Goal: Task Accomplishment & Management: Manage account settings

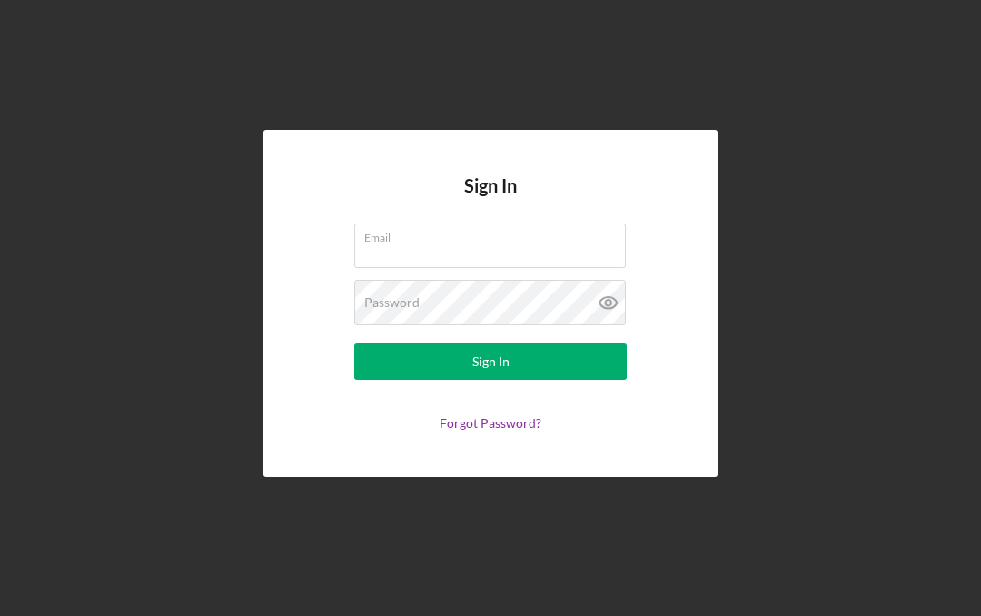
click at [524, 267] on input "Email" at bounding box center [489, 245] width 271 height 44
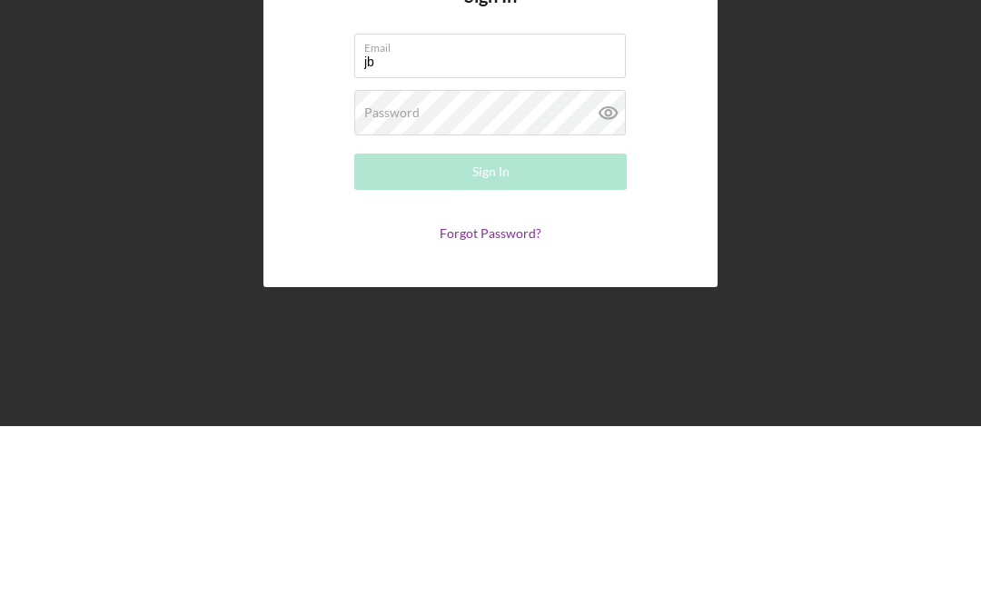
type input "[EMAIL_ADDRESS][DOMAIN_NAME]"
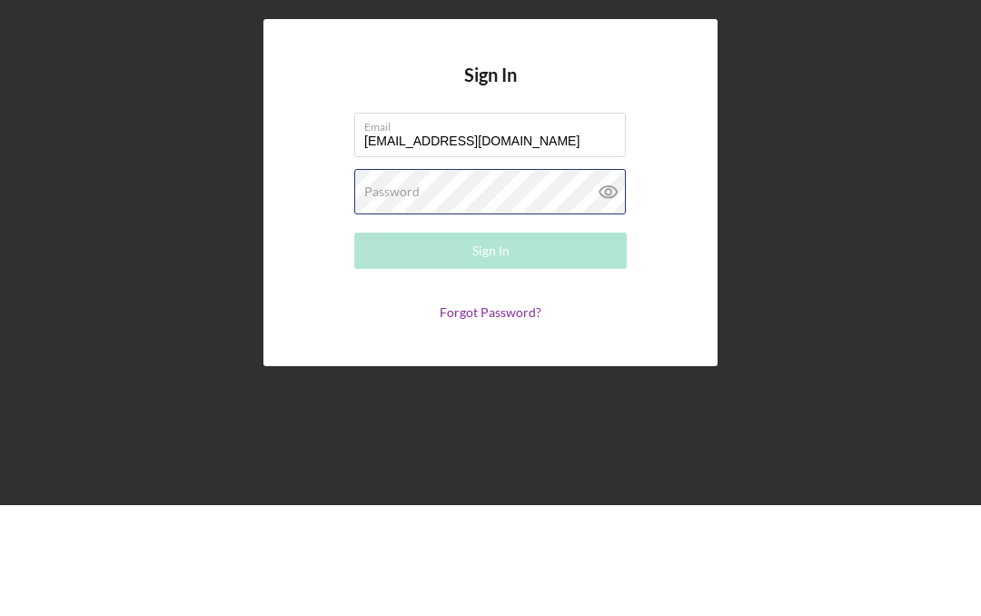
click at [472, 280] on div "Password Required" at bounding box center [490, 302] width 272 height 45
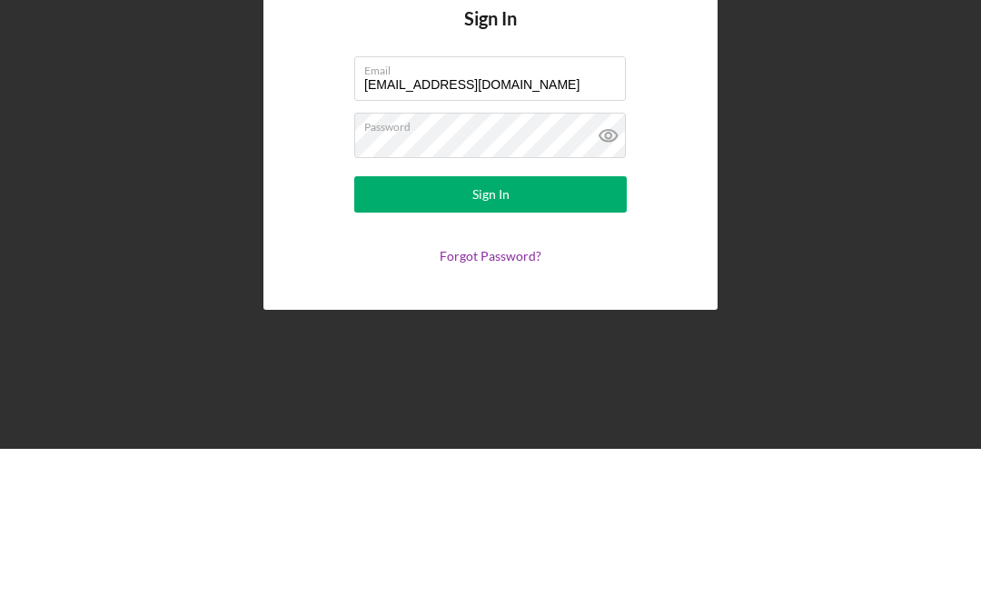
click at [545, 343] on button "Sign In" at bounding box center [490, 361] width 272 height 36
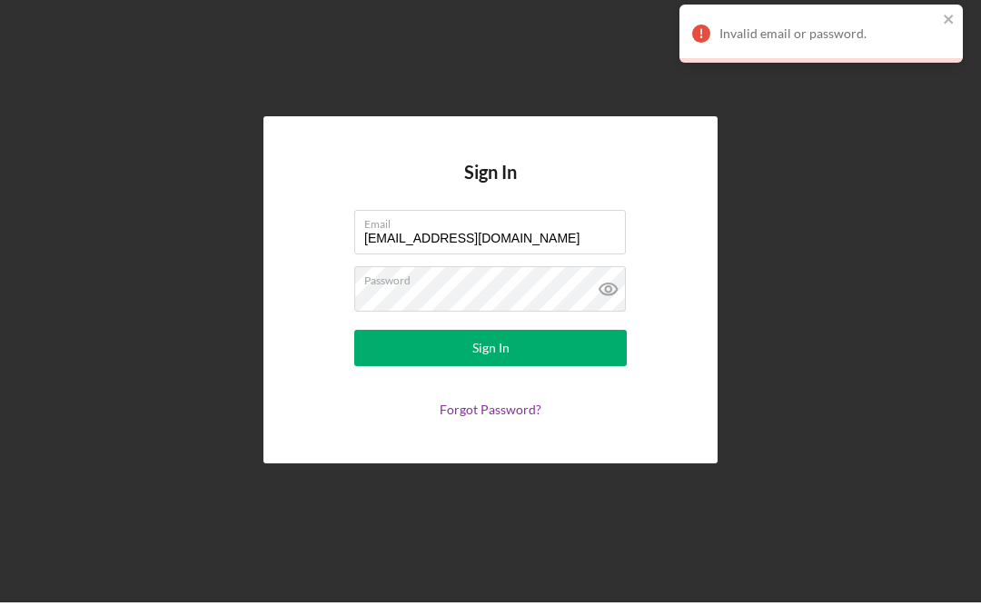
scroll to position [59, 0]
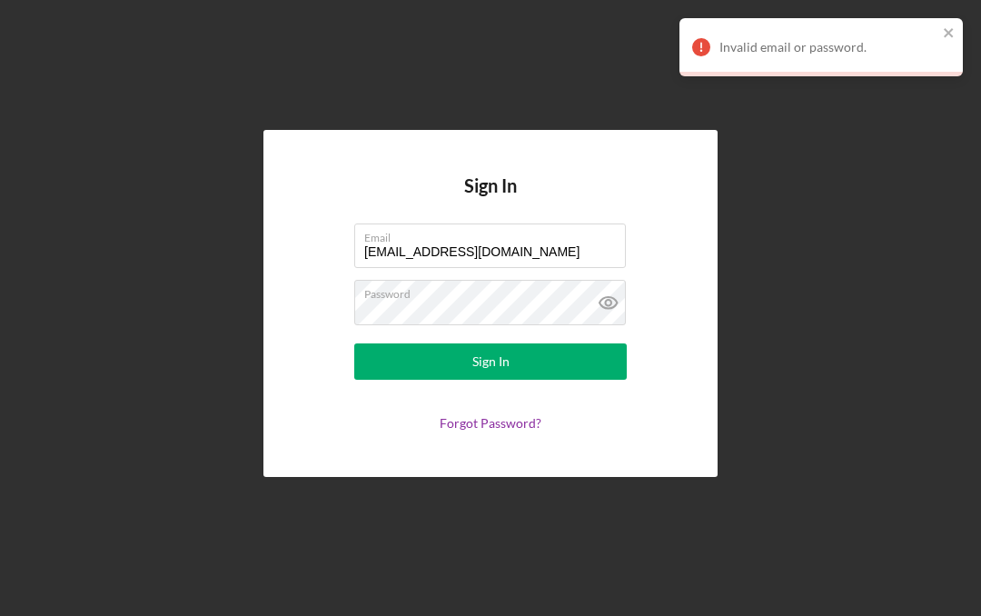
click at [610, 300] on icon at bounding box center [607, 302] width 5 height 5
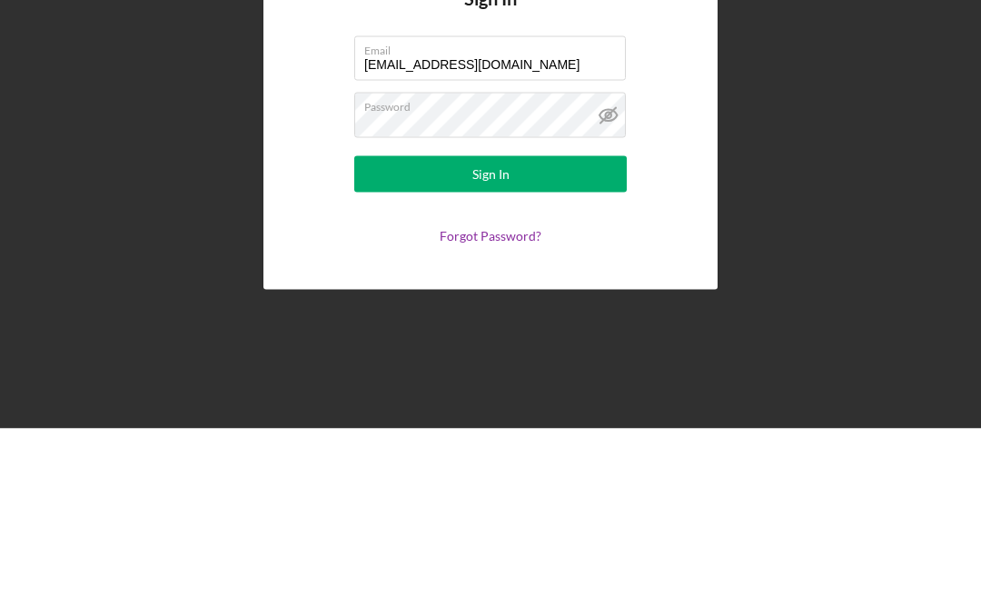
click at [539, 281] on label "Password" at bounding box center [495, 291] width 262 height 20
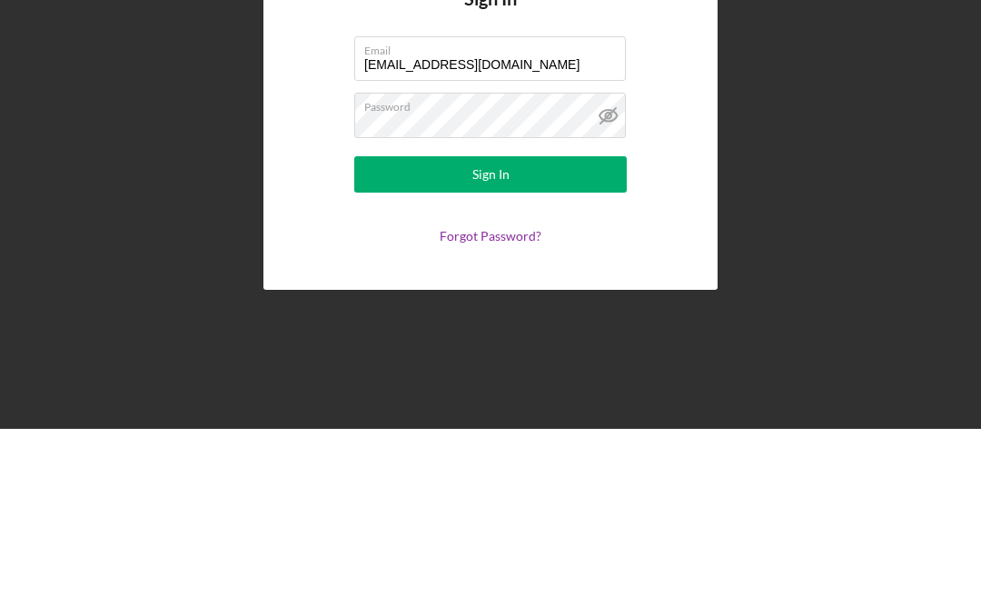
click at [529, 343] on button "Sign In" at bounding box center [490, 361] width 272 height 36
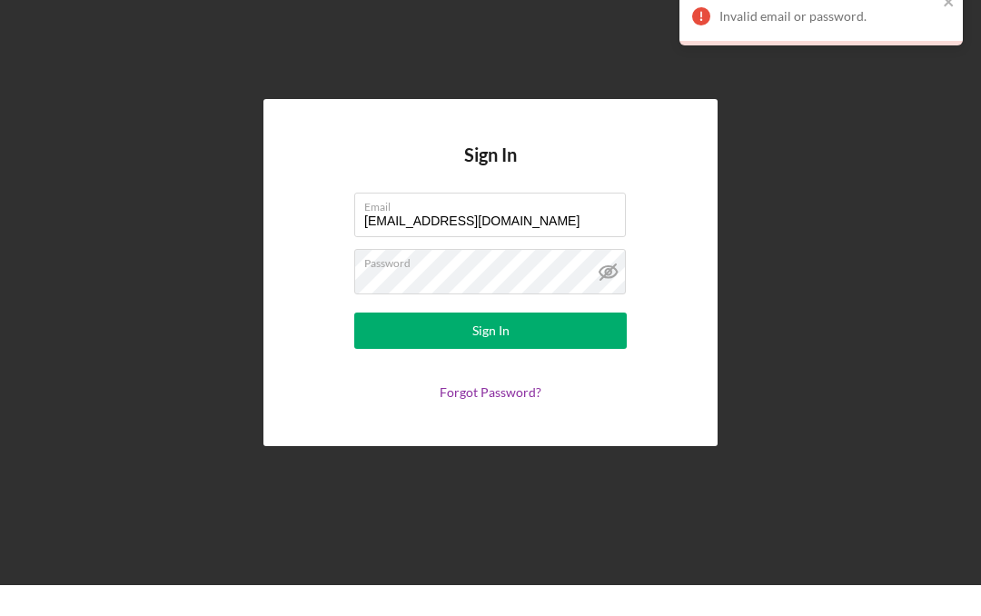
scroll to position [0, 0]
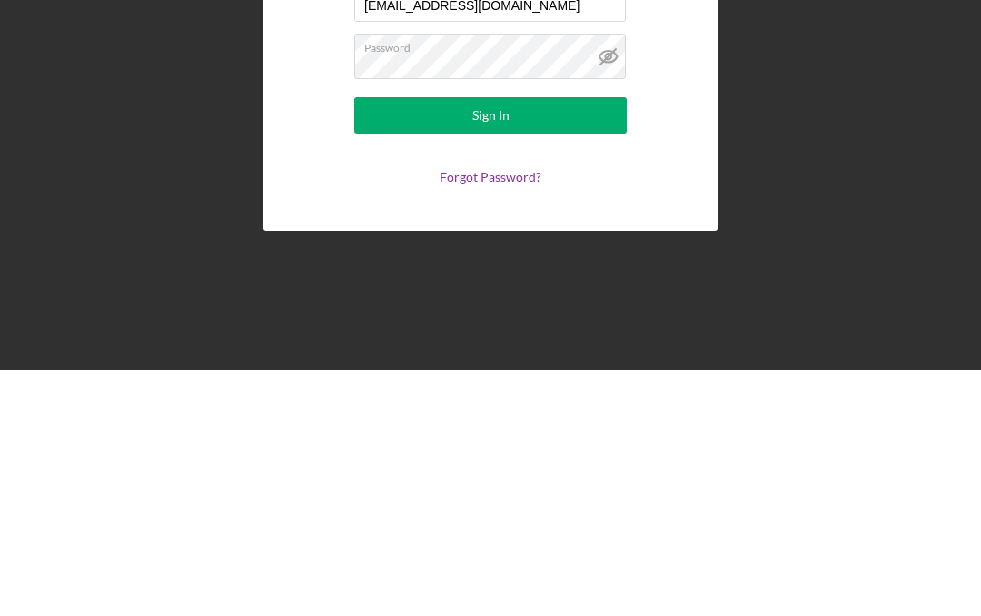
click at [550, 343] on button "Sign In" at bounding box center [490, 361] width 272 height 36
